Goal: Information Seeking & Learning: Find specific fact

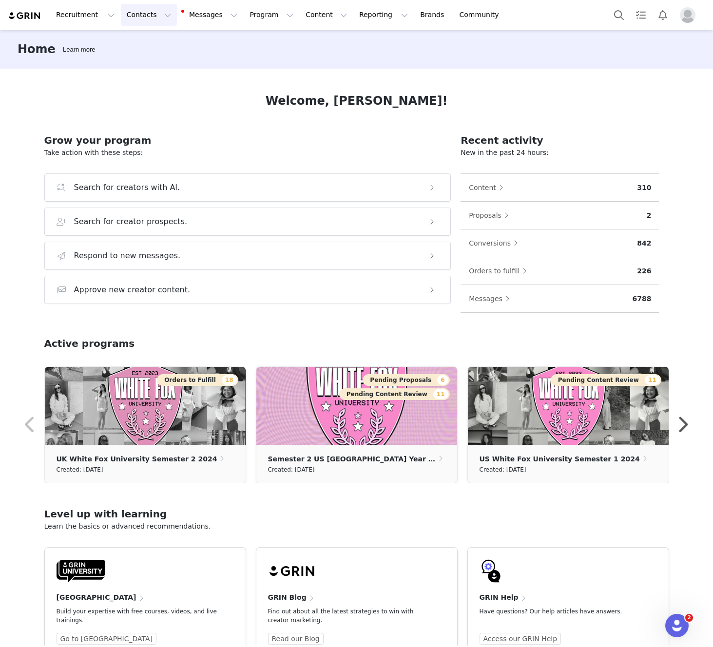
click at [132, 13] on button "Contacts Contacts" at bounding box center [149, 15] width 56 height 22
click at [161, 39] on div "Creators" at bounding box center [152, 43] width 65 height 10
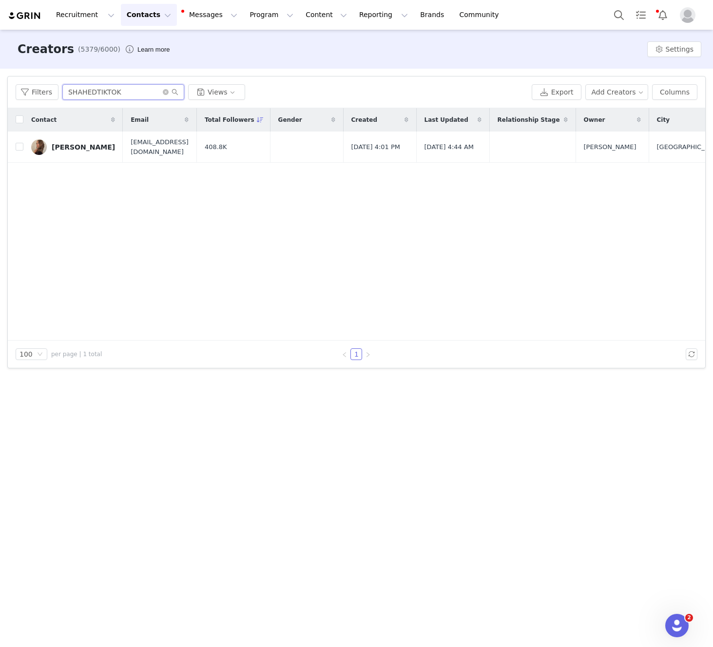
click at [131, 94] on input "SHAHEDTIKTOK" at bounding box center [123, 92] width 122 height 16
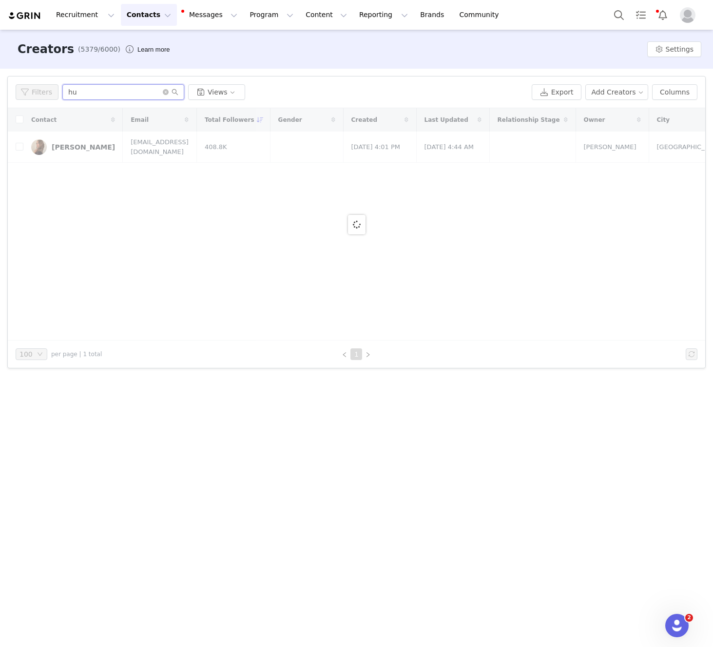
type input "h"
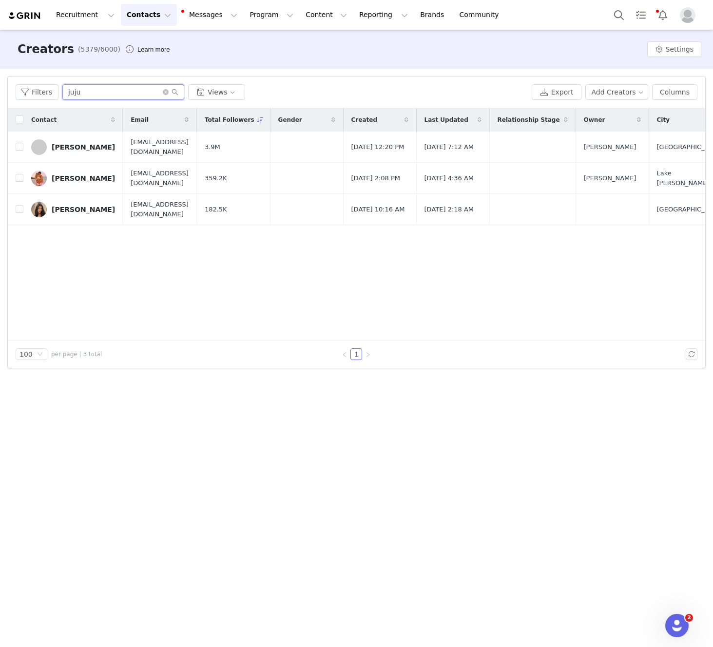
type input "juju"
drag, startPoint x: 465, startPoint y: 253, endPoint x: 348, endPoint y: 109, distance: 185.8
click at [465, 253] on div "Contact Email Total Followers Gender Created Last Updated Relationship Stage Ow…" at bounding box center [357, 224] width 698 height 233
click at [78, 180] on div "[PERSON_NAME]" at bounding box center [83, 179] width 63 height 8
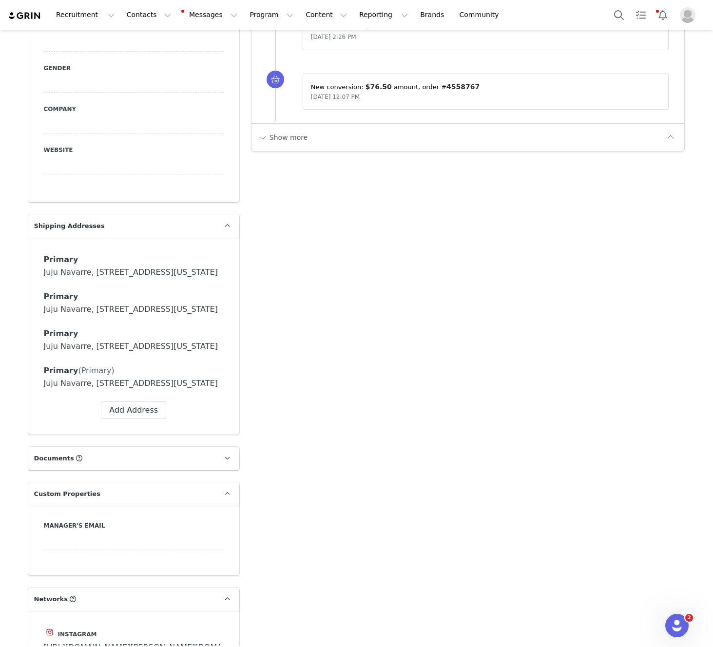
scroll to position [811, 0]
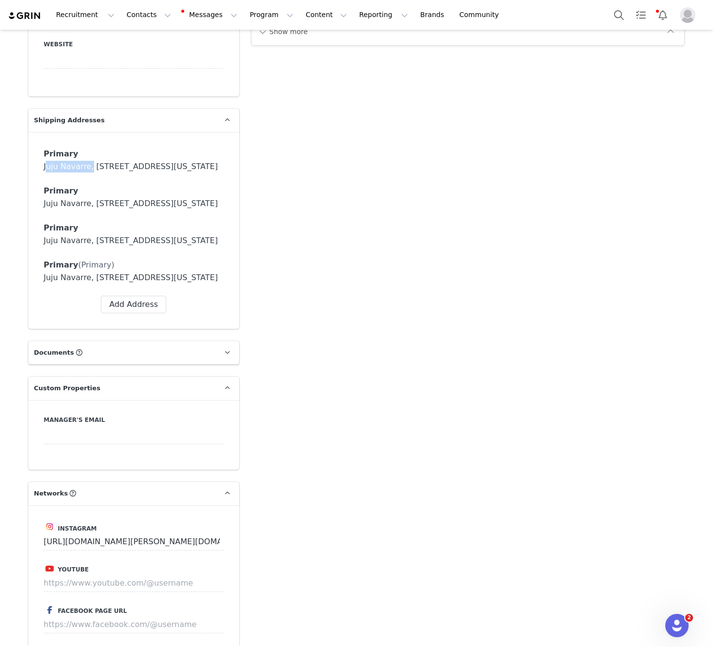
drag, startPoint x: 78, startPoint y: 149, endPoint x: 39, endPoint y: 151, distance: 38.6
click at [39, 151] on div "Primary Label Primary First Name Juju Last Name Navarre Email Phone +93 (Afghan…" at bounding box center [133, 230] width 211 height 197
copy div "[PERSON_NAME]"
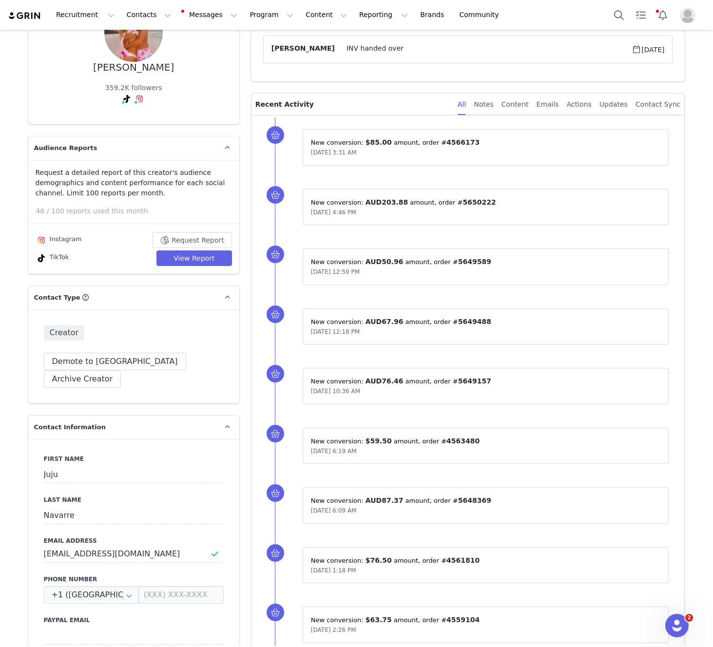
scroll to position [0, 0]
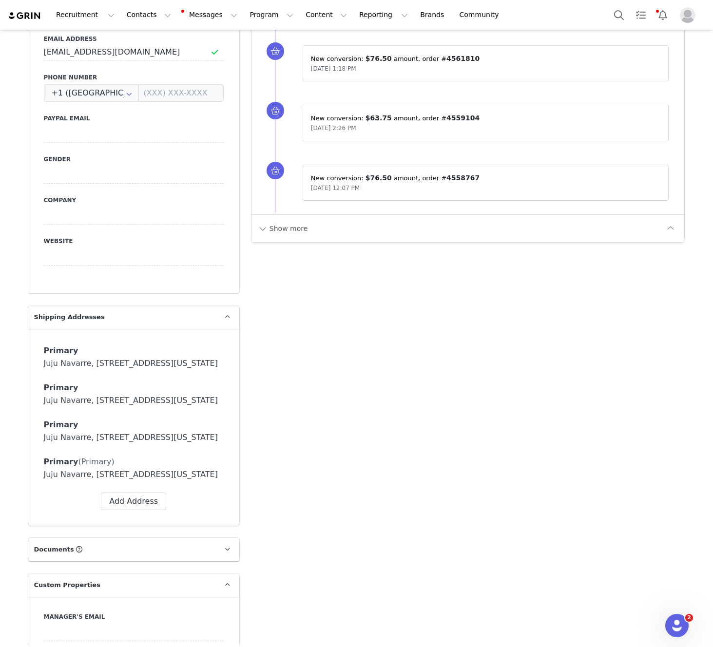
scroll to position [1024, 0]
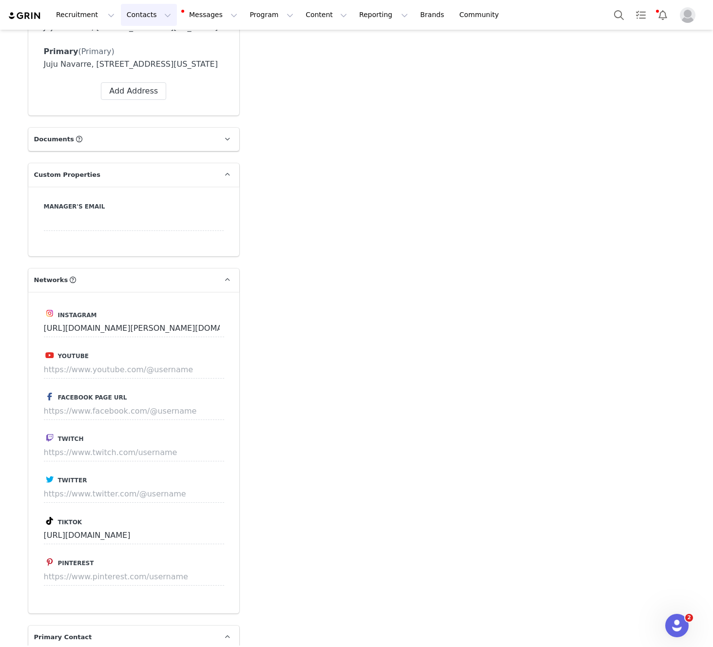
click at [137, 23] on button "Contacts Contacts" at bounding box center [149, 15] width 56 height 22
click at [150, 43] on div "Creators" at bounding box center [152, 43] width 65 height 10
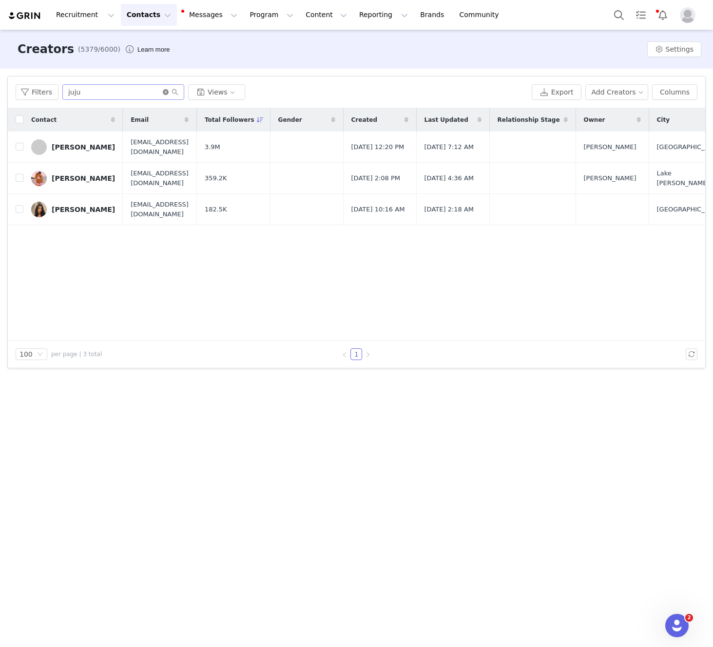
click at [163, 93] on icon "icon: close-circle" at bounding box center [166, 92] width 6 height 6
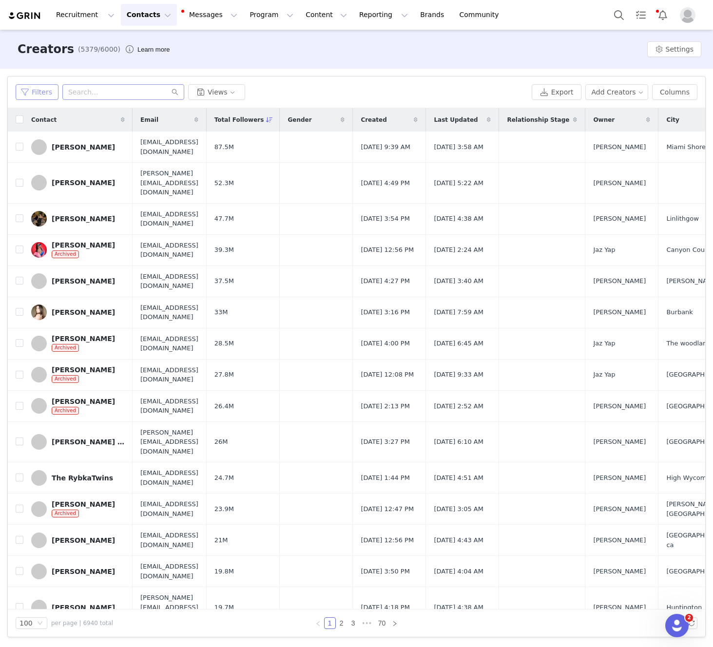
click at [36, 89] on button "Filters" at bounding box center [37, 92] width 43 height 16
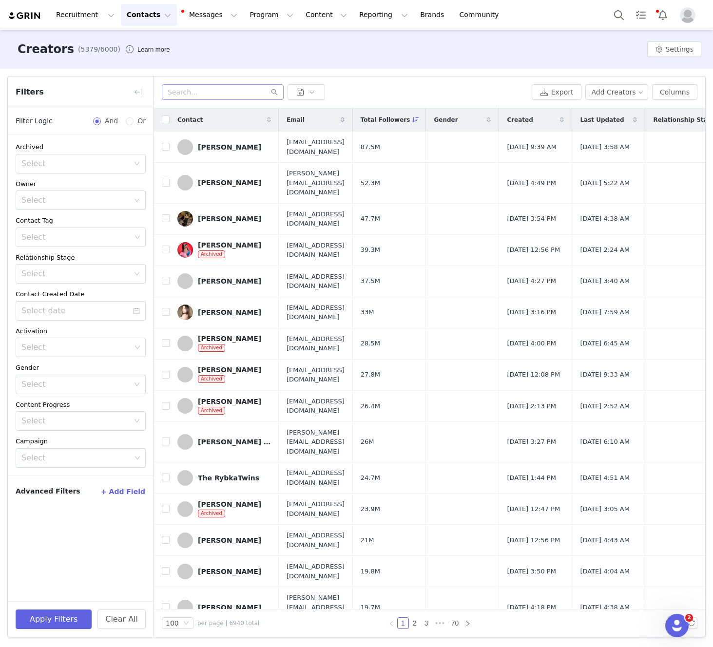
click at [127, 491] on button "+ Add Field" at bounding box center [122, 492] width 45 height 16
click at [110, 531] on div "Select" at bounding box center [77, 525] width 112 height 19
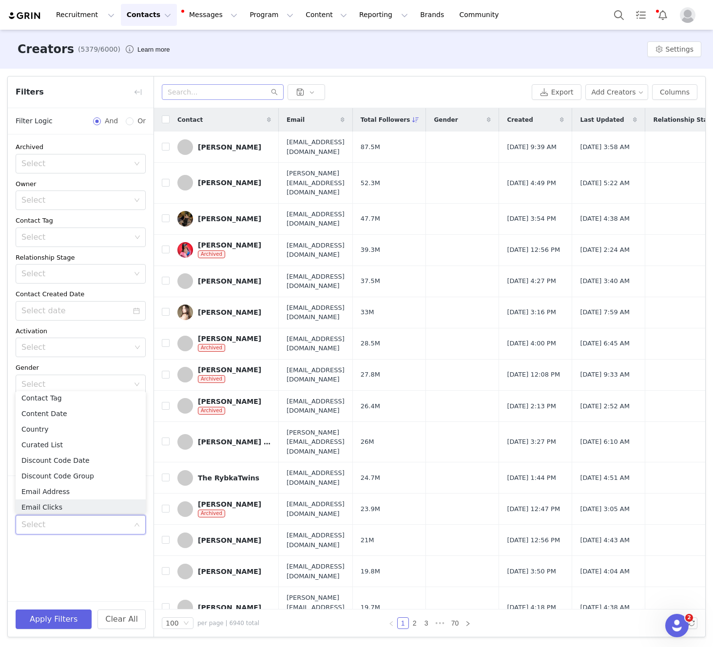
scroll to position [182, 0]
click at [88, 438] on li "Country" at bounding box center [81, 438] width 130 height 16
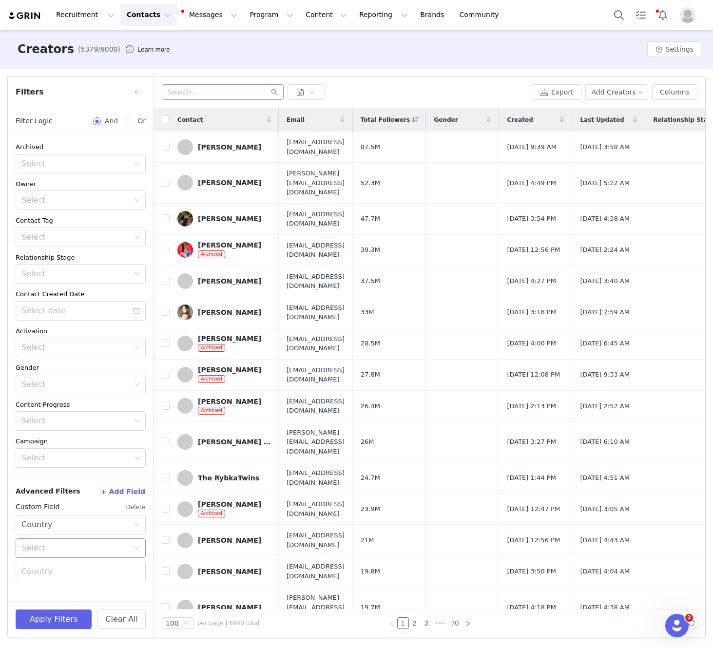
click at [130, 548] on div "Select" at bounding box center [77, 548] width 112 height 19
click at [108, 565] on li "Equal" at bounding box center [81, 570] width 130 height 16
click at [123, 577] on input "text" at bounding box center [81, 572] width 130 height 20
type input "[GEOGRAPHIC_DATA]"
click at [67, 616] on button "Apply Filters" at bounding box center [54, 620] width 76 height 20
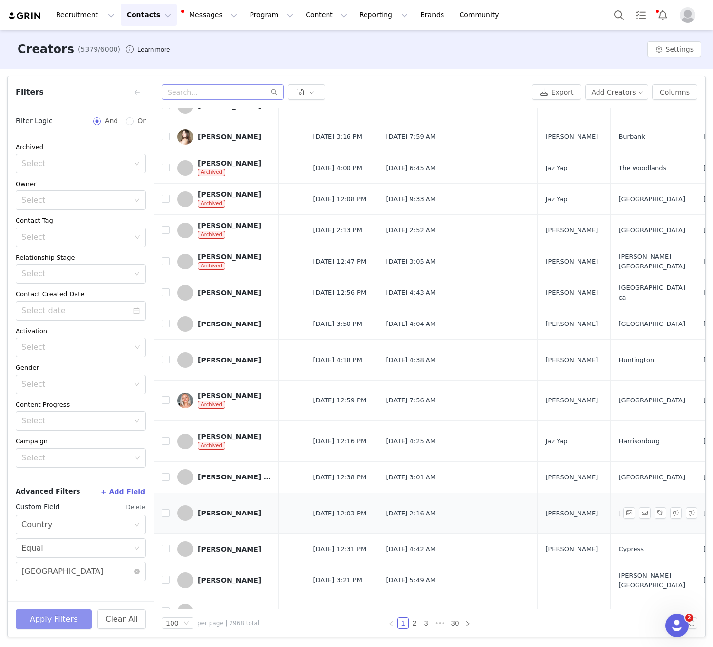
scroll to position [104, 213]
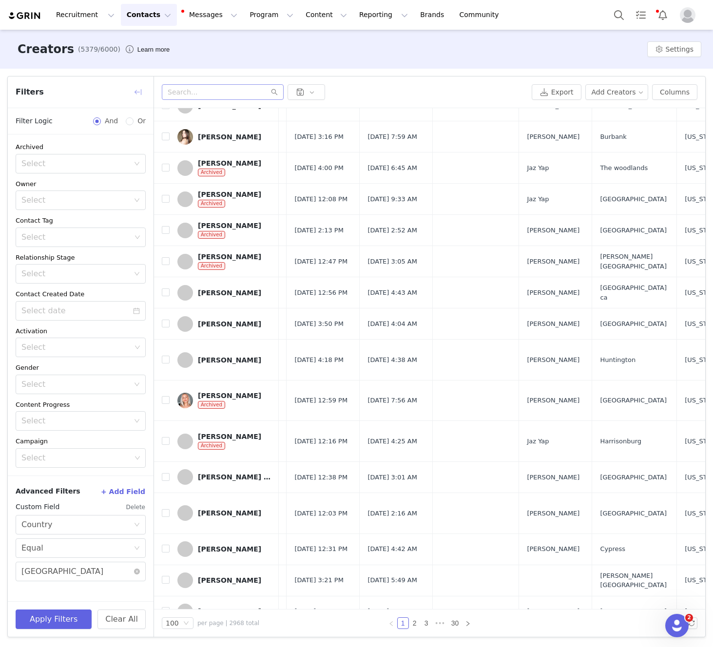
click at [133, 87] on button "button" at bounding box center [138, 92] width 16 height 16
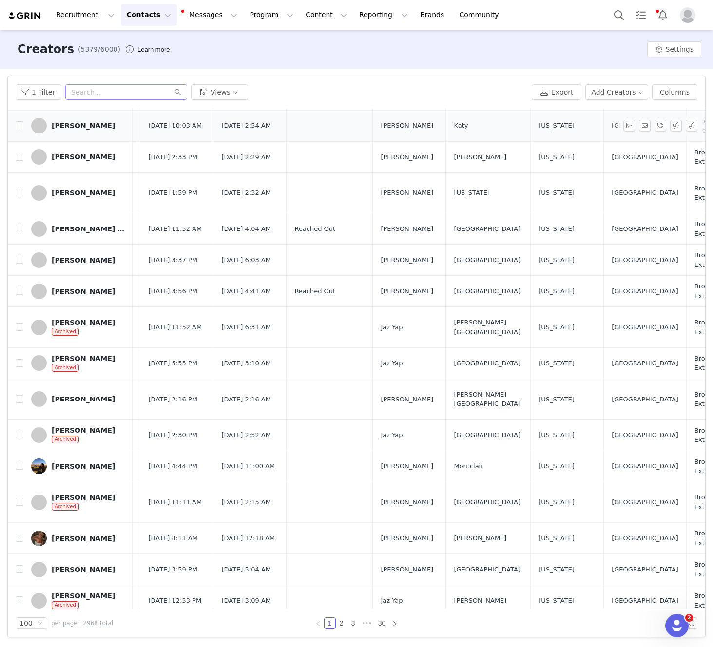
scroll to position [2643, 213]
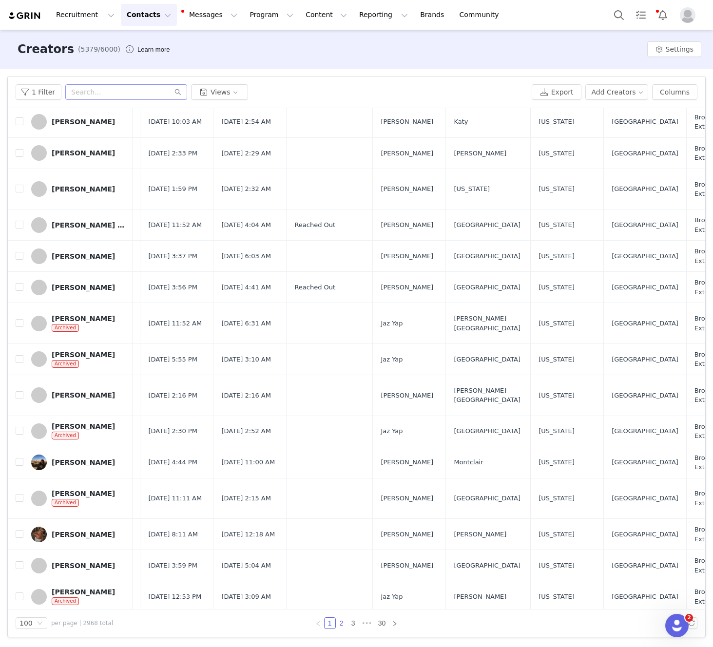
click at [343, 624] on link "2" at bounding box center [341, 623] width 11 height 11
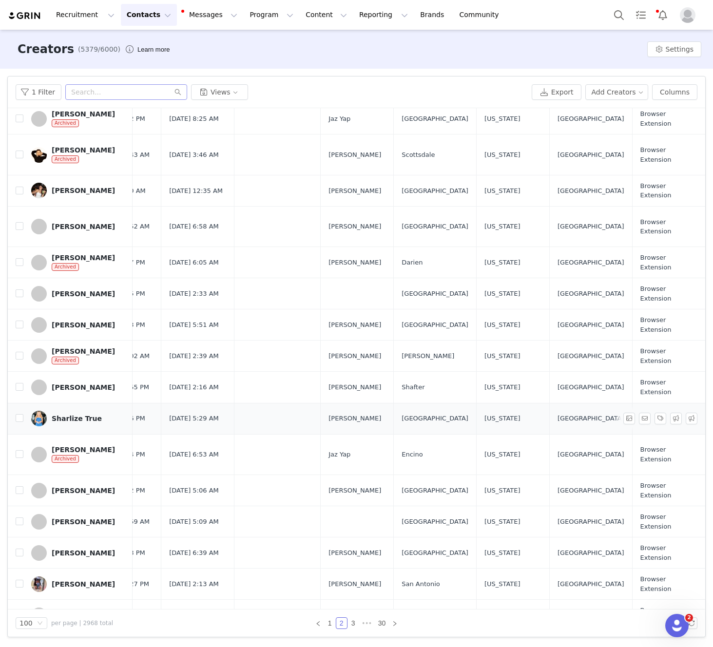
scroll to position [2643, 296]
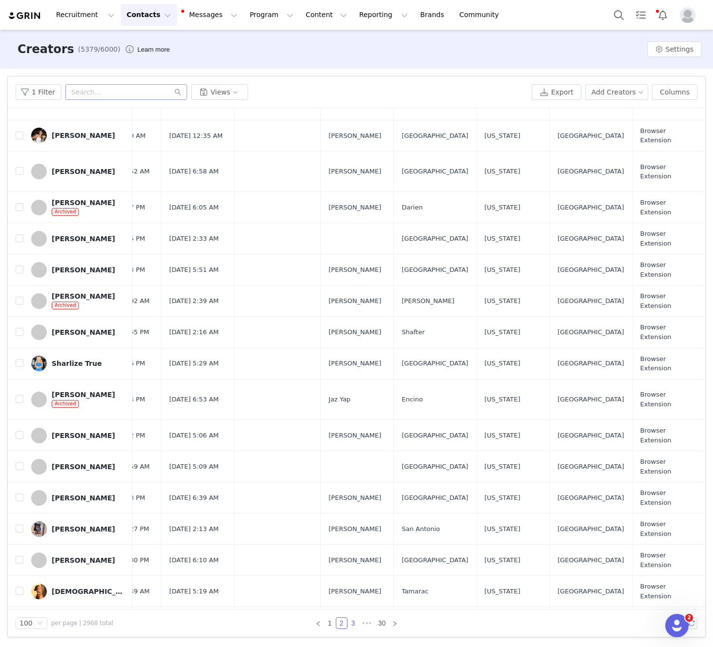
click at [355, 623] on link "3" at bounding box center [353, 623] width 11 height 11
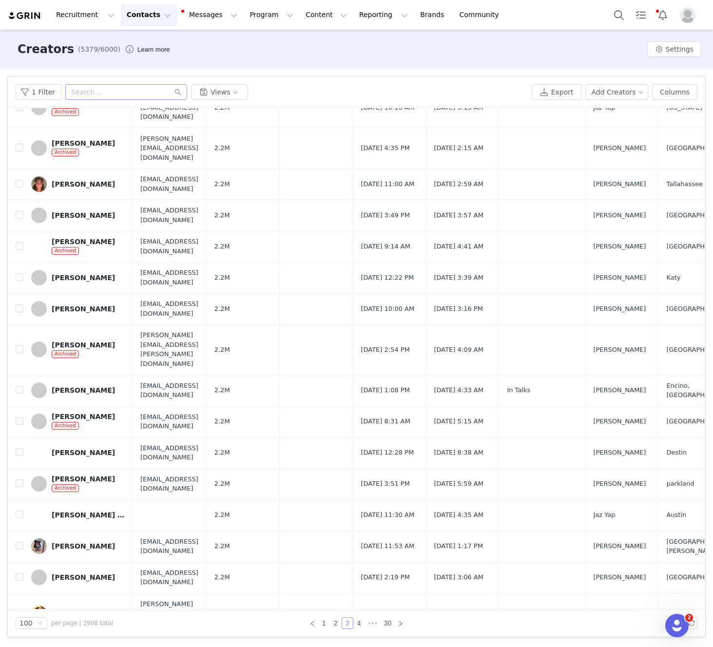
scroll to position [2643, 0]
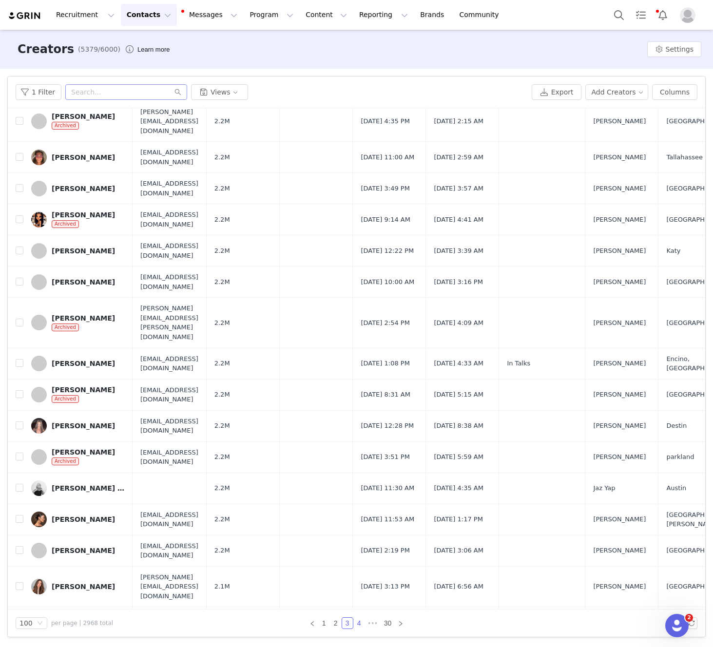
click at [356, 624] on link "4" at bounding box center [359, 623] width 11 height 11
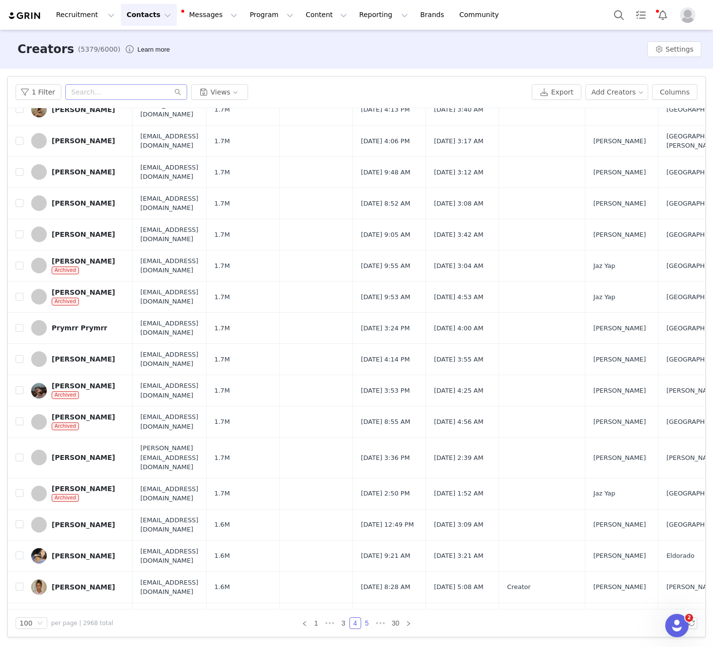
click at [367, 626] on link "5" at bounding box center [367, 623] width 11 height 11
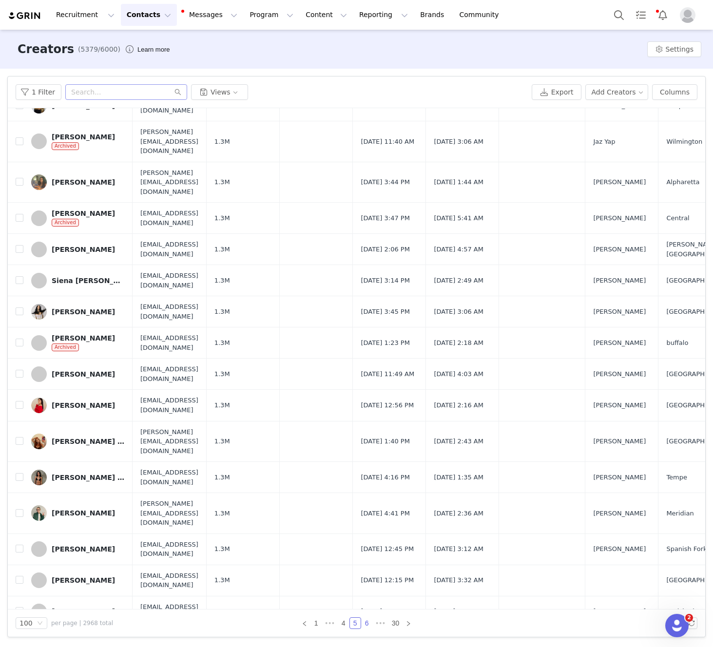
click at [366, 625] on link "6" at bounding box center [367, 623] width 11 height 11
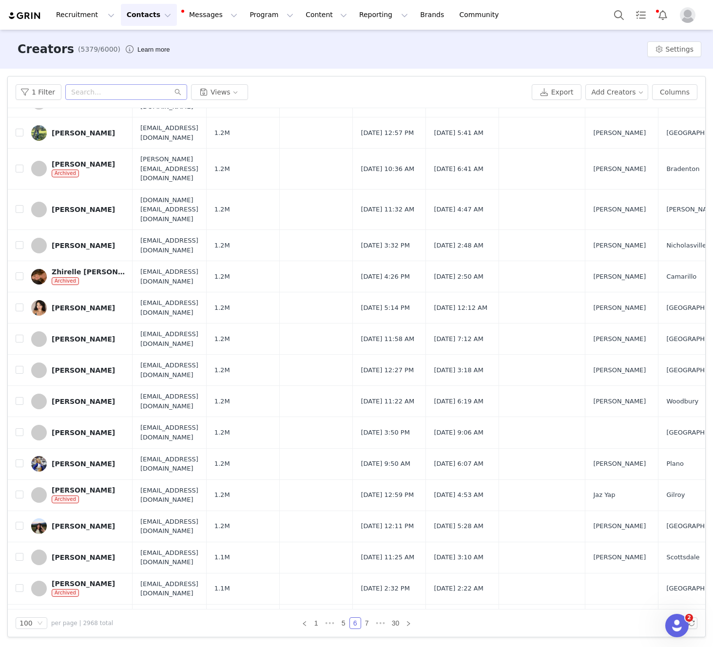
scroll to position [779, 0]
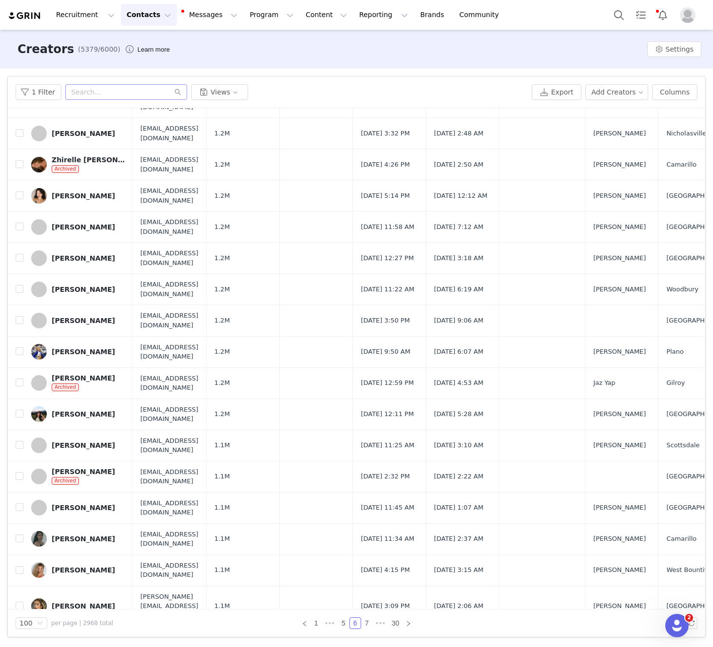
click at [364, 59] on div "Creators (5379/6000) Learn more Settings" at bounding box center [356, 49] width 713 height 39
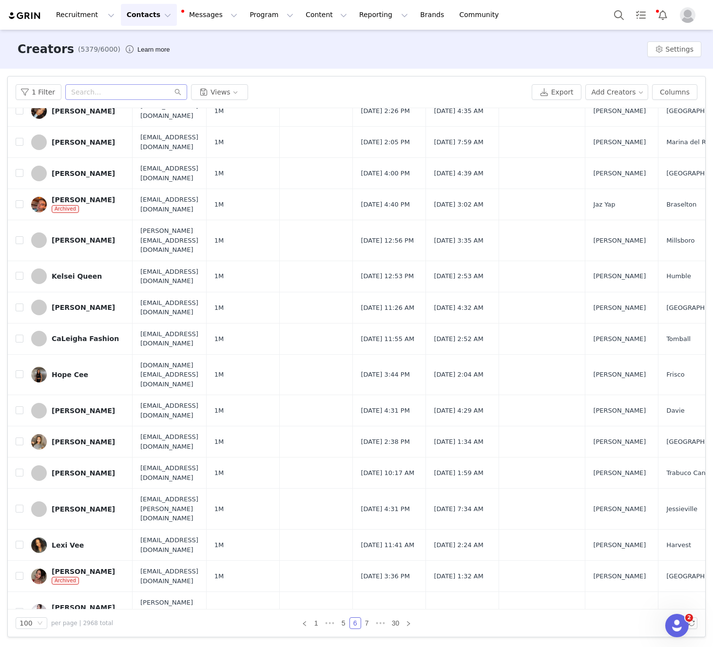
scroll to position [2541, 0]
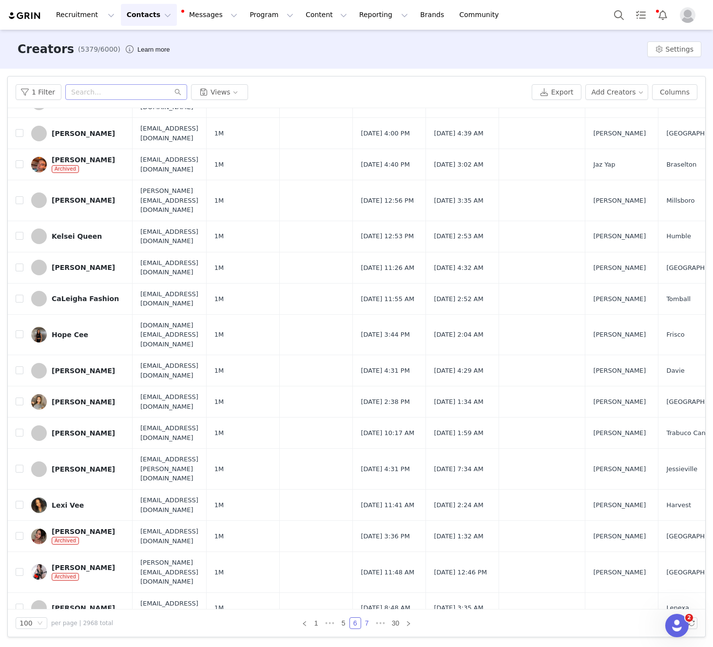
click at [368, 622] on link "7" at bounding box center [367, 623] width 11 height 11
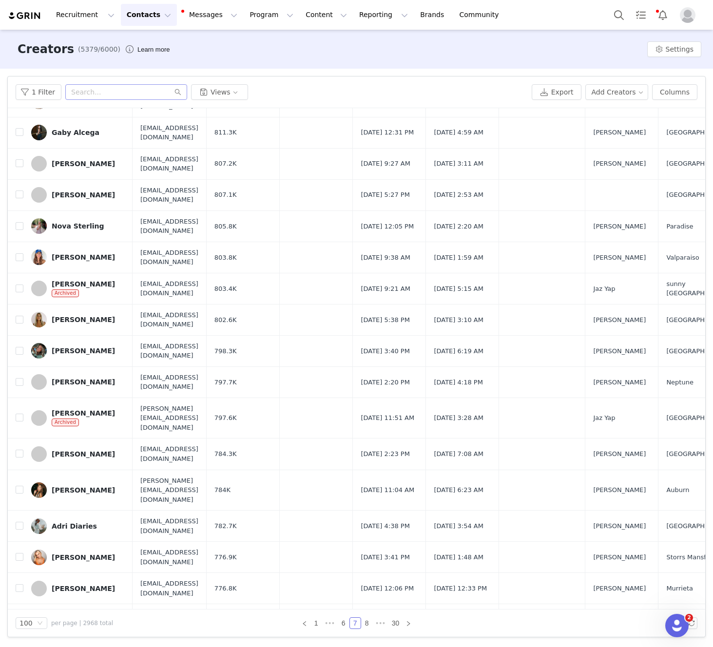
scroll to position [2643, 0]
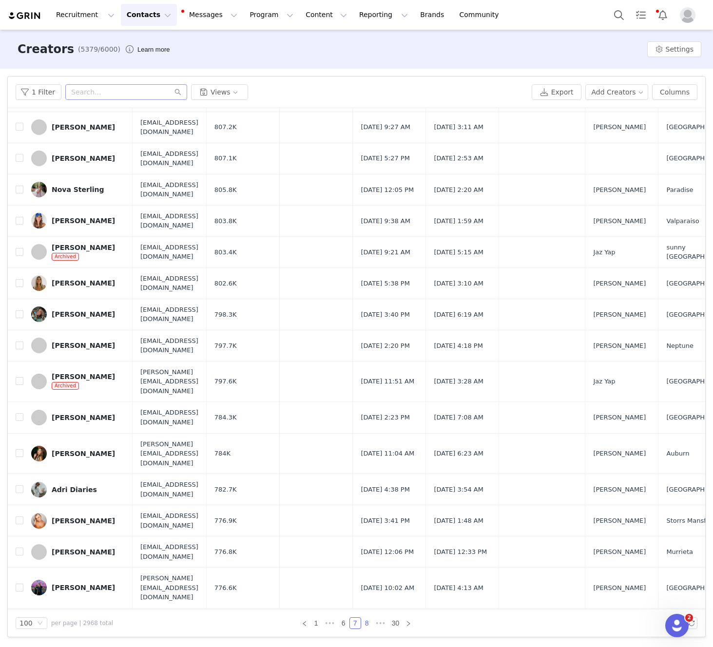
drag, startPoint x: 369, startPoint y: 627, endPoint x: 407, endPoint y: 589, distance: 53.8
click at [369, 627] on link "8" at bounding box center [367, 623] width 11 height 11
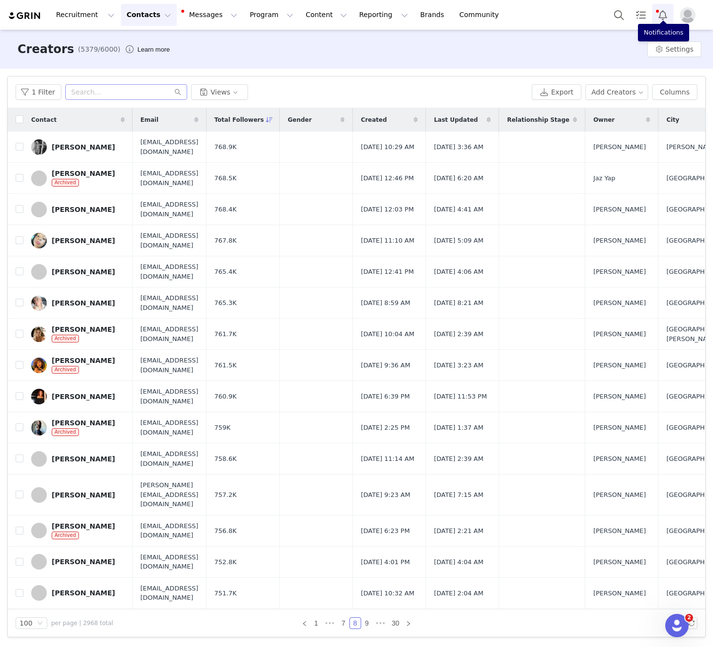
click at [657, 13] on button "Notifications" at bounding box center [662, 15] width 21 height 22
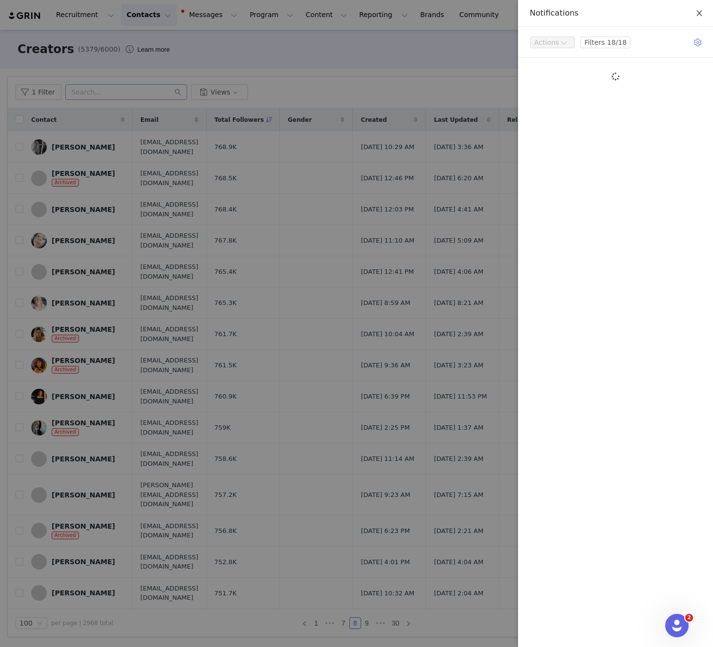
click at [697, 12] on icon "icon: close" at bounding box center [700, 13] width 8 height 8
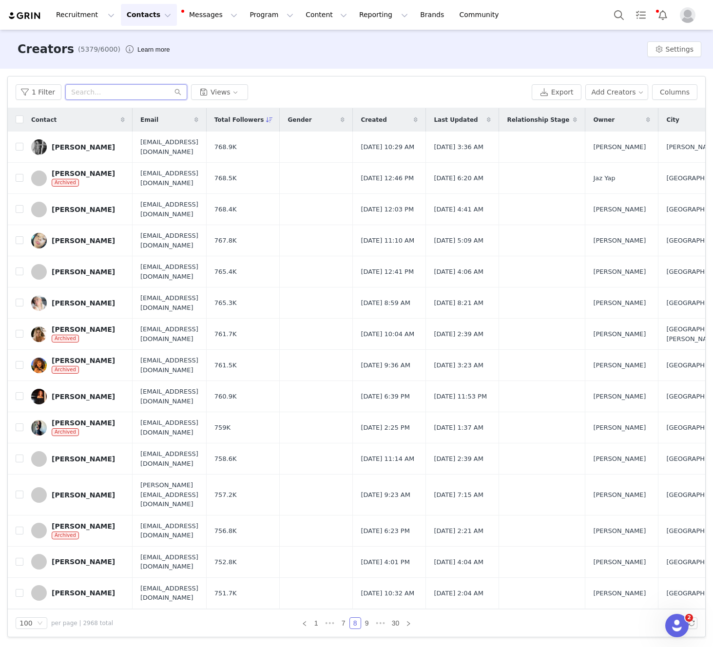
click at [80, 92] on input "text" at bounding box center [126, 92] width 122 height 16
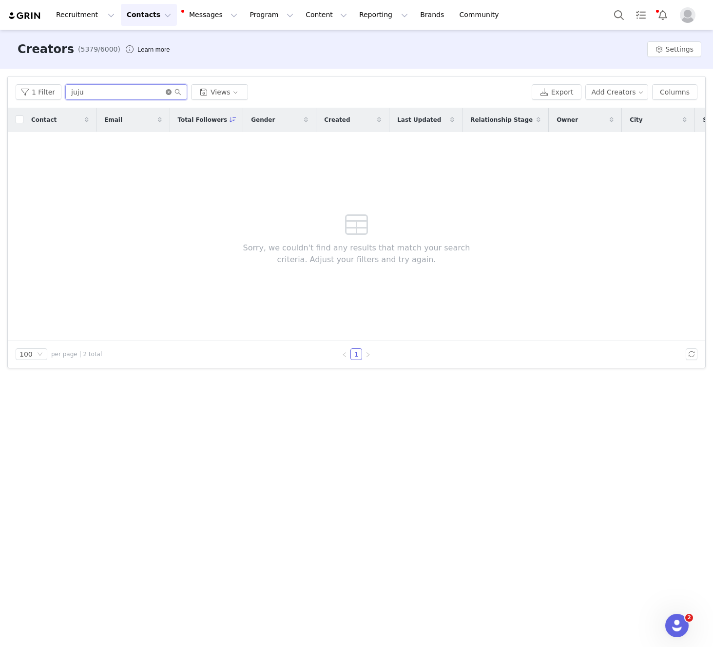
type input "juju"
click at [166, 94] on icon "icon: close-circle" at bounding box center [169, 92] width 6 height 6
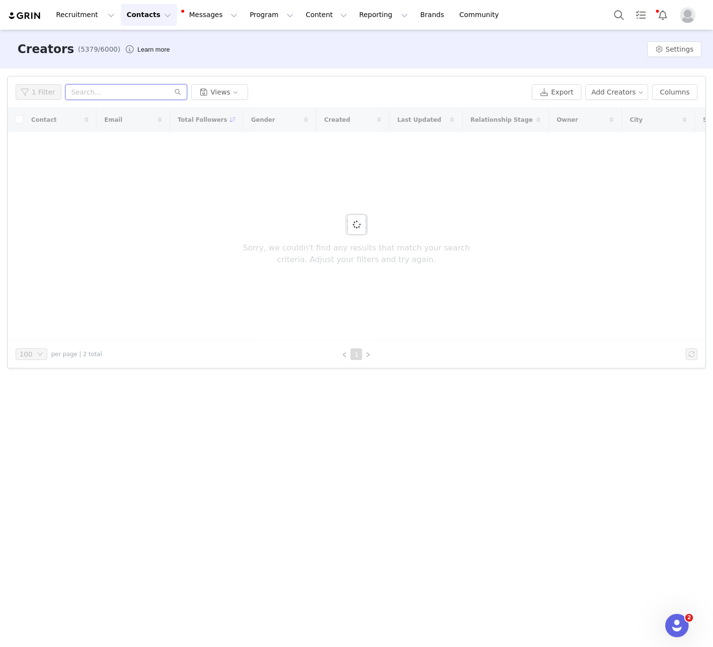
click at [155, 94] on input "text" at bounding box center [126, 92] width 122 height 16
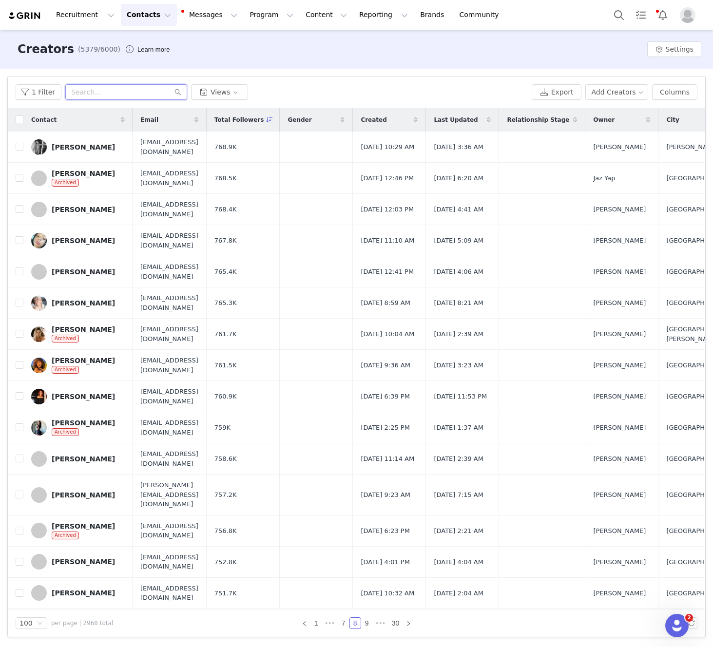
click at [86, 91] on input "text" at bounding box center [126, 92] width 122 height 16
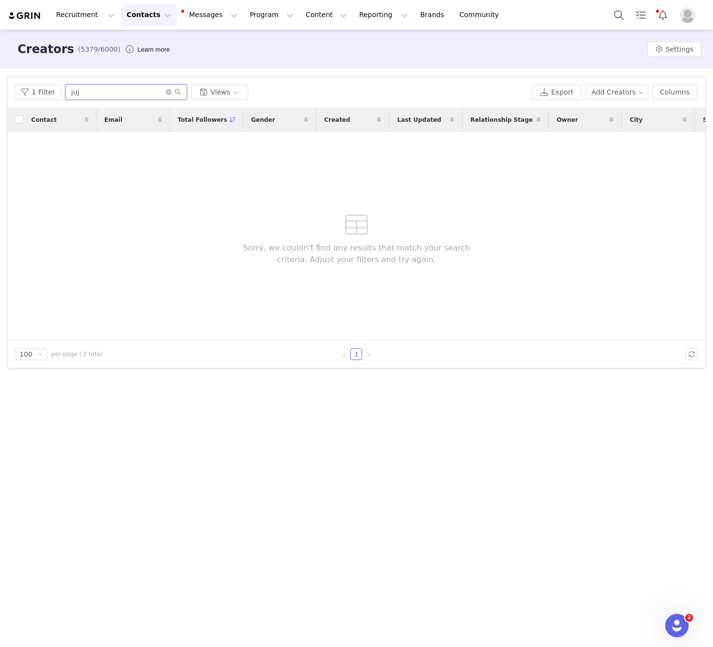
type input "juj"
drag, startPoint x: 154, startPoint y: 177, endPoint x: 135, endPoint y: 153, distance: 30.9
click at [154, 177] on div "Contact Email Total Followers Gender Created Last Updated Relationship Stage Ow…" at bounding box center [357, 224] width 698 height 233
click at [110, 94] on input "juj" at bounding box center [126, 92] width 122 height 16
click at [166, 92] on icon "icon: close-circle" at bounding box center [169, 92] width 6 height 6
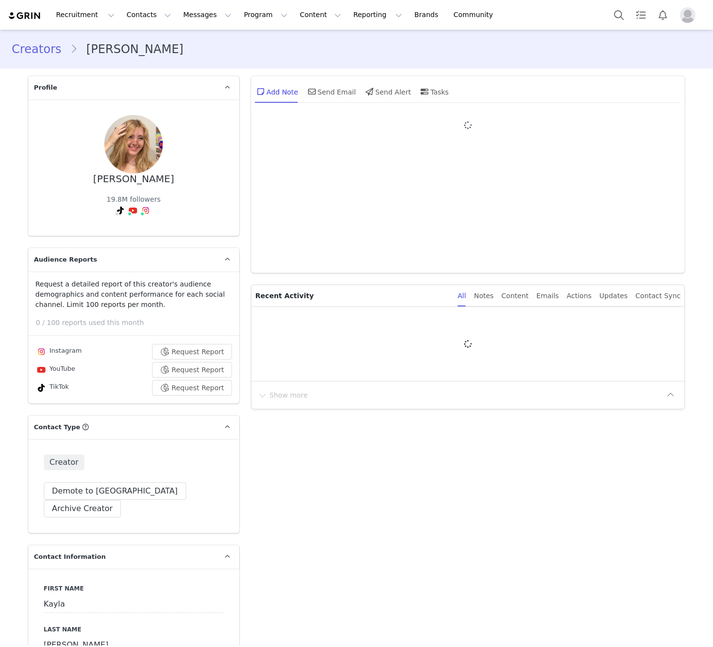
type input "+1 ([GEOGRAPHIC_DATA])"
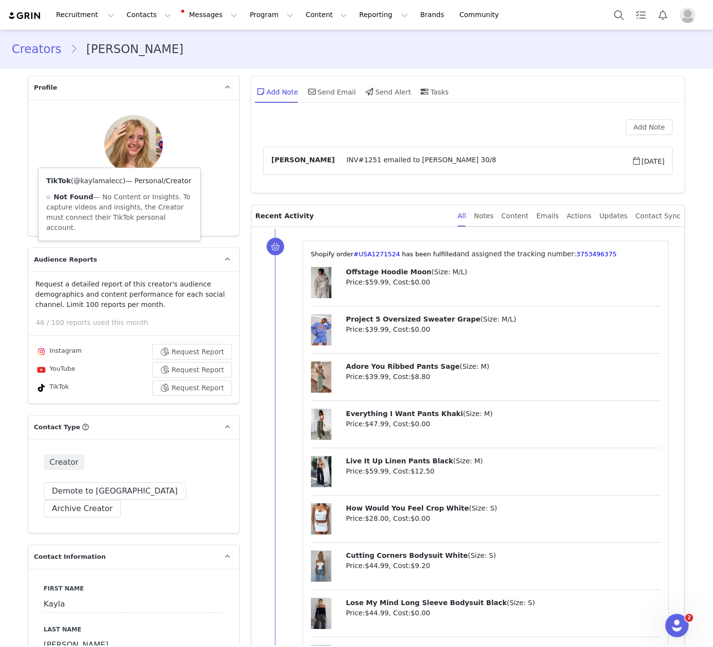
click at [107, 181] on link "@kaylamalecc" at bounding box center [98, 181] width 49 height 8
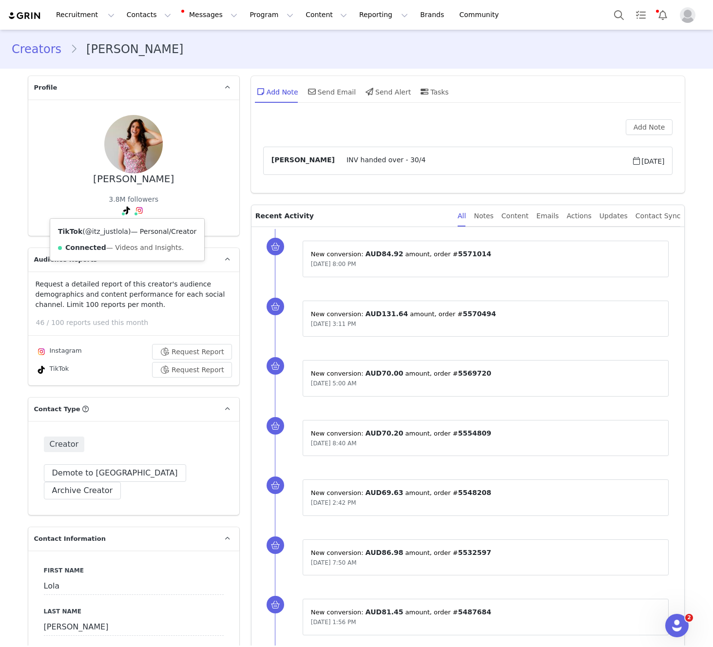
click at [114, 232] on link "@itz_justlola" at bounding box center [106, 232] width 43 height 8
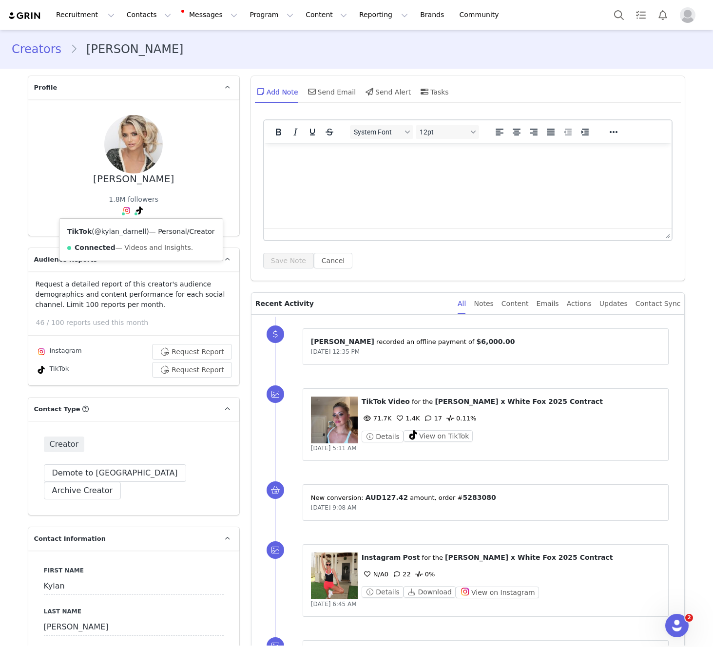
click at [133, 232] on link "@kylan_darnell" at bounding box center [121, 232] width 52 height 8
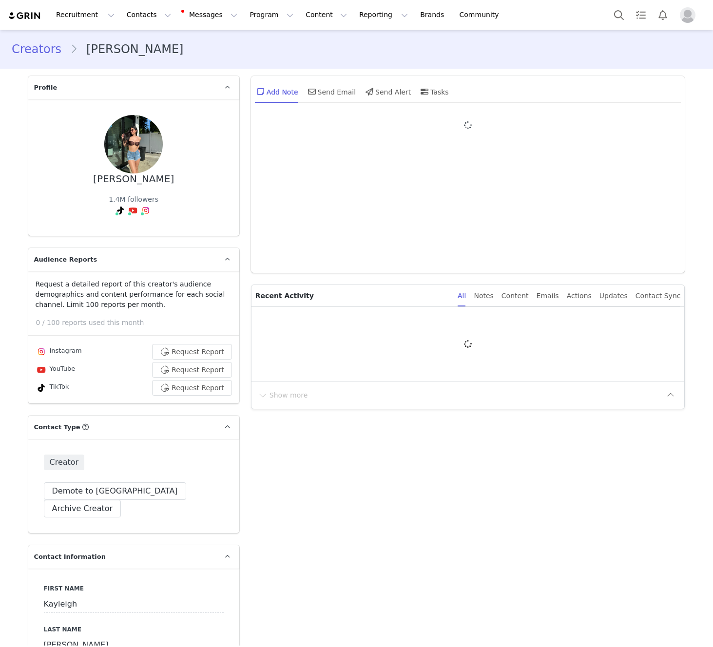
type input "+1 ([GEOGRAPHIC_DATA])"
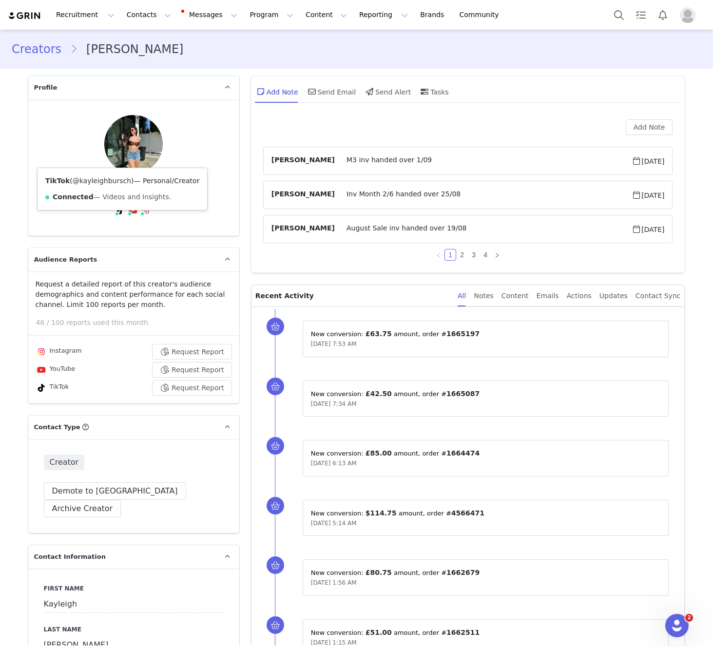
click at [110, 182] on link "@kayleighbursch" at bounding box center [102, 181] width 59 height 8
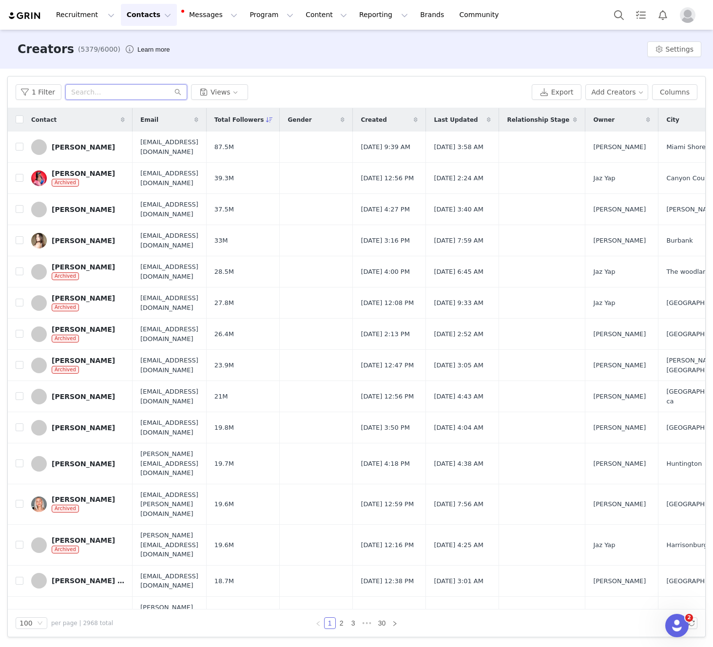
click at [122, 96] on input "text" at bounding box center [126, 92] width 122 height 16
click at [39, 91] on button "1 Filter" at bounding box center [39, 92] width 46 height 16
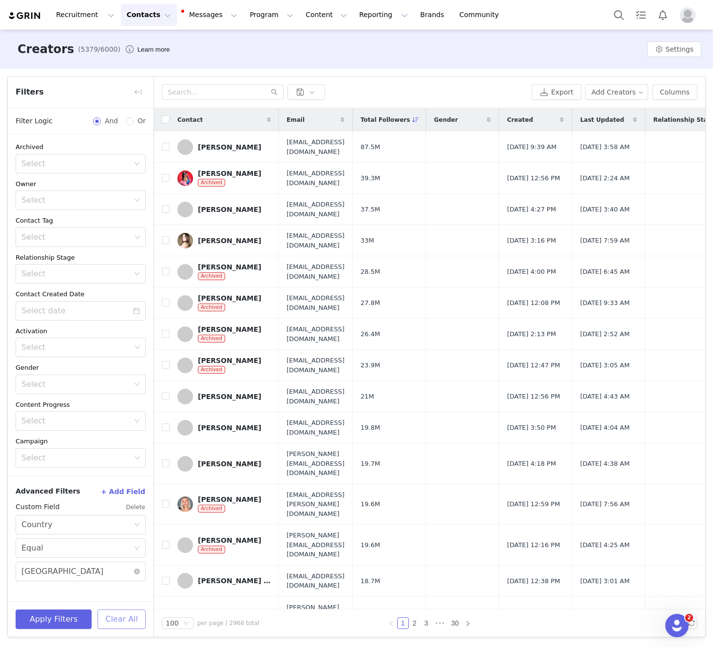
click at [133, 621] on button "Clear All" at bounding box center [122, 620] width 48 height 20
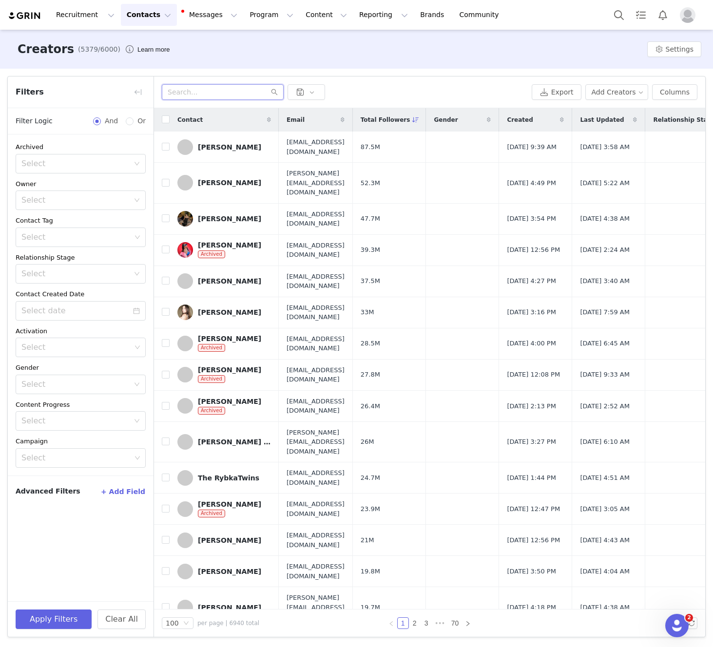
click at [215, 95] on input "text" at bounding box center [223, 92] width 122 height 16
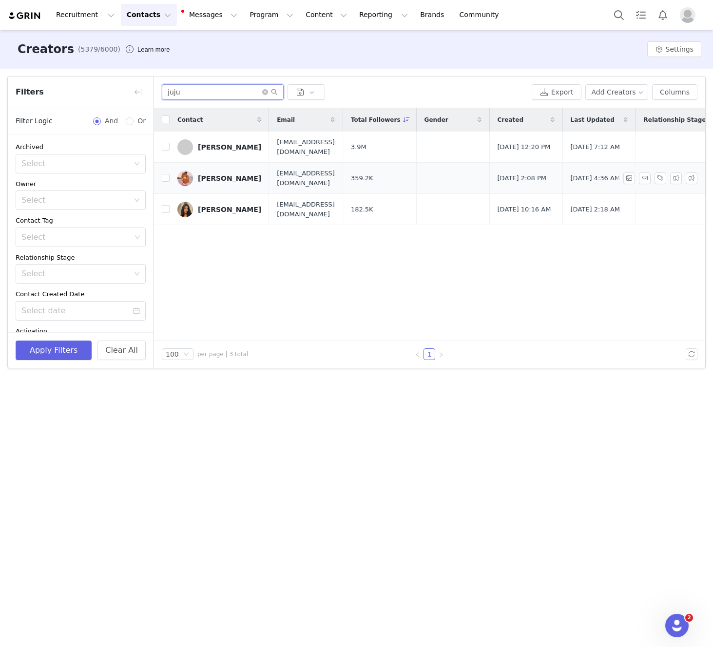
type input "juju"
click at [221, 178] on div "[PERSON_NAME]" at bounding box center [229, 179] width 63 height 8
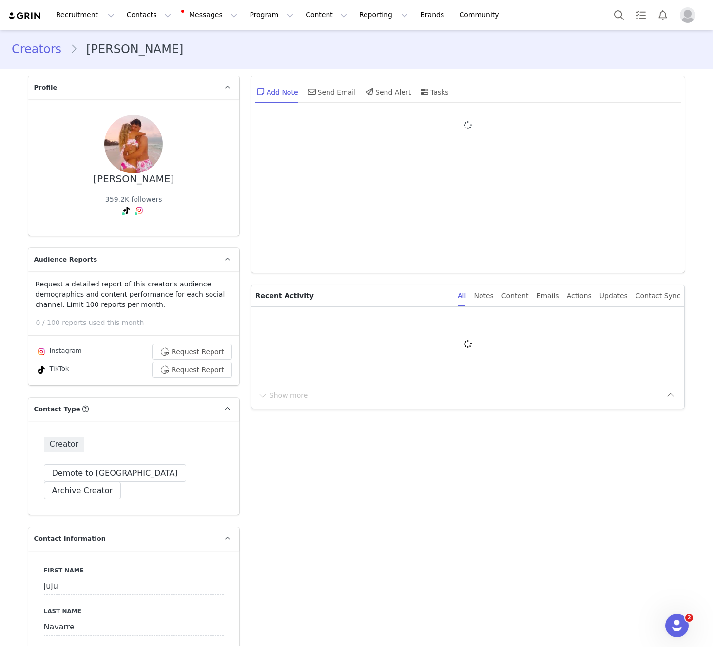
type input "+1 ([GEOGRAPHIC_DATA])"
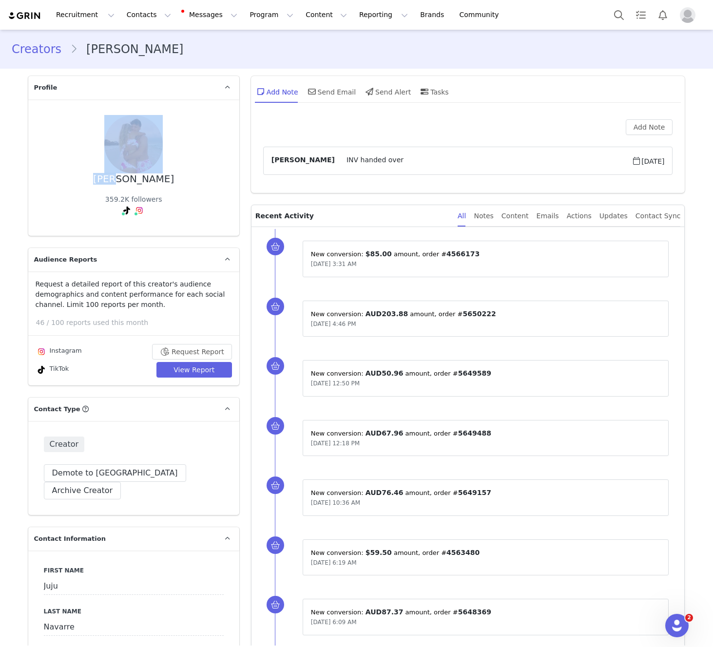
drag, startPoint x: 177, startPoint y: 180, endPoint x: 123, endPoint y: 180, distance: 54.6
click at [119, 180] on div "Juju Navarre 359.2K followers" at bounding box center [134, 167] width 180 height 105
click at [186, 178] on div "Juju Navarre 359.2K followers" at bounding box center [134, 167] width 180 height 105
drag, startPoint x: 170, startPoint y: 180, endPoint x: 110, endPoint y: 181, distance: 60.0
click at [110, 181] on div "Juju Navarre 359.2K followers" at bounding box center [134, 167] width 180 height 105
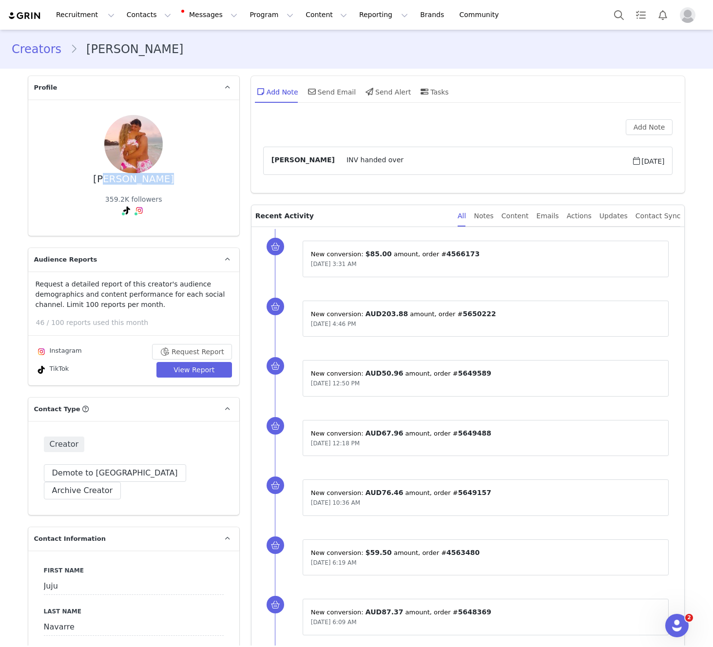
click at [168, 179] on div "Juju Navarre 359.2K followers" at bounding box center [134, 167] width 180 height 105
drag, startPoint x: 166, startPoint y: 179, endPoint x: 104, endPoint y: 181, distance: 62.5
click at [104, 181] on div "Juju Navarre 359.2K followers" at bounding box center [134, 167] width 180 height 105
copy div "[PERSON_NAME]"
